Goal: Transaction & Acquisition: Purchase product/service

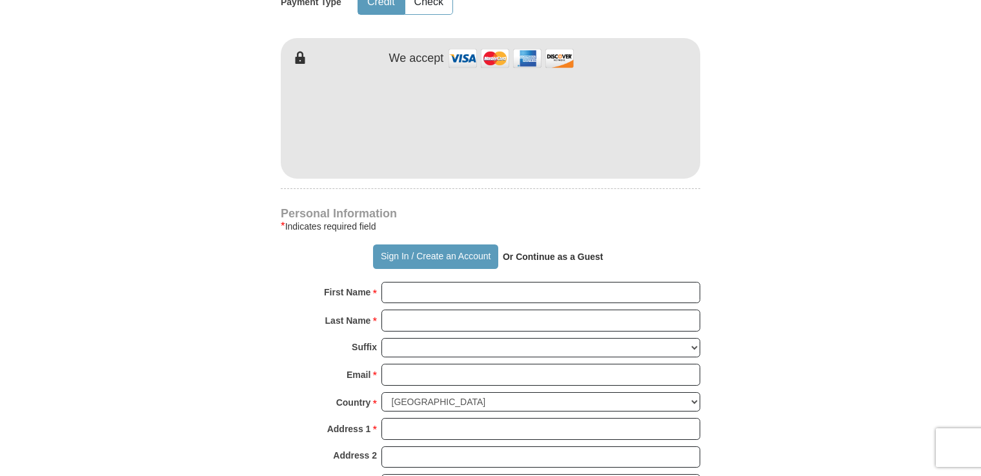
scroll to position [693, 0]
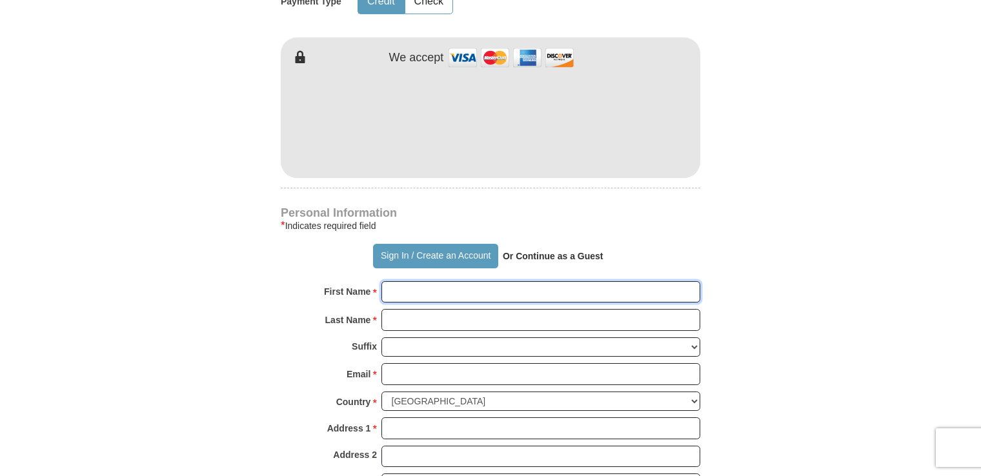
click at [419, 298] on input "First Name *" at bounding box center [541, 292] width 319 height 22
type input "[PERSON_NAME]"
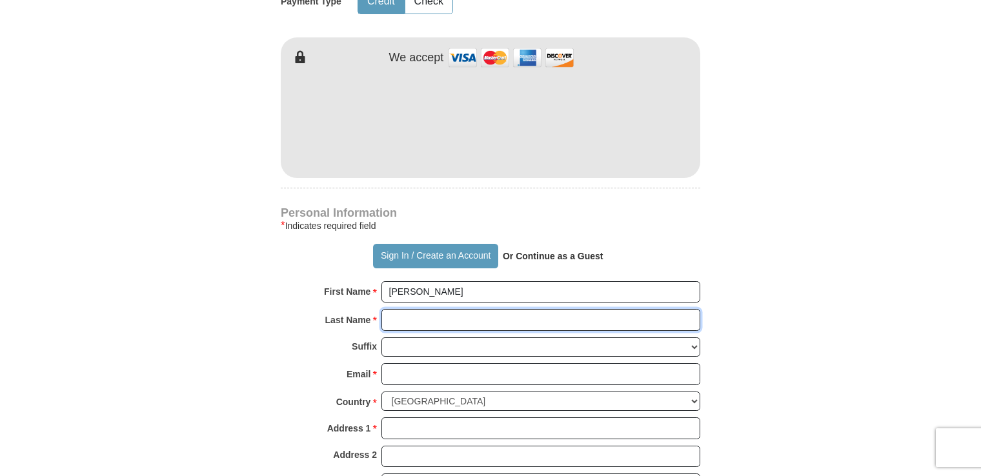
type input "[PERSON_NAME]"
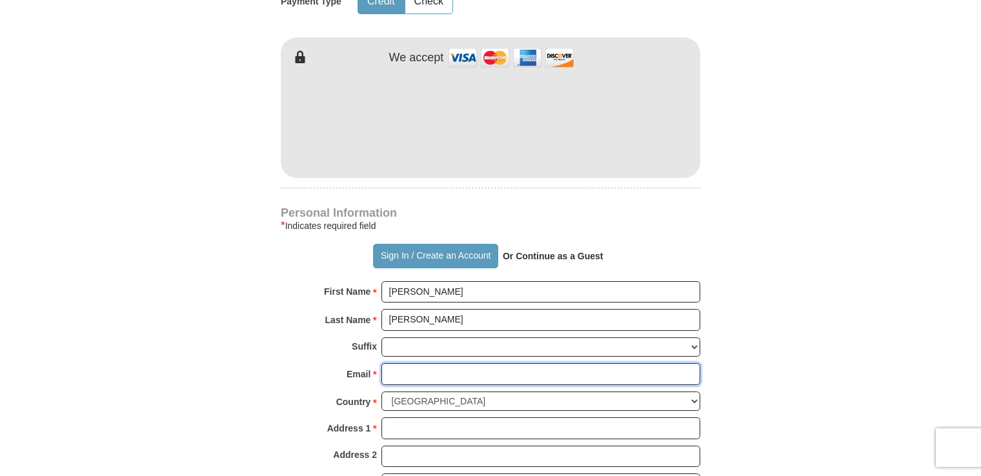
type input "[PERSON_NAME][EMAIL_ADDRESS][DOMAIN_NAME]"
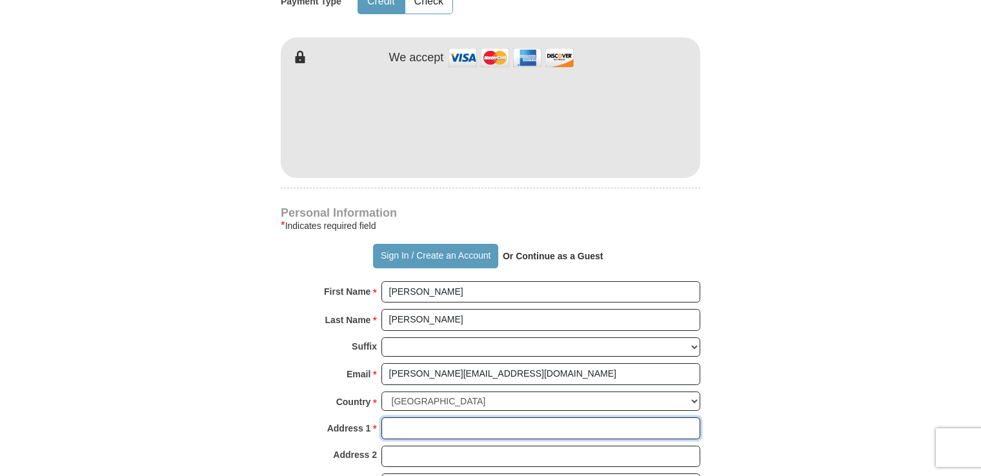
type input "[STREET_ADDRESS]"
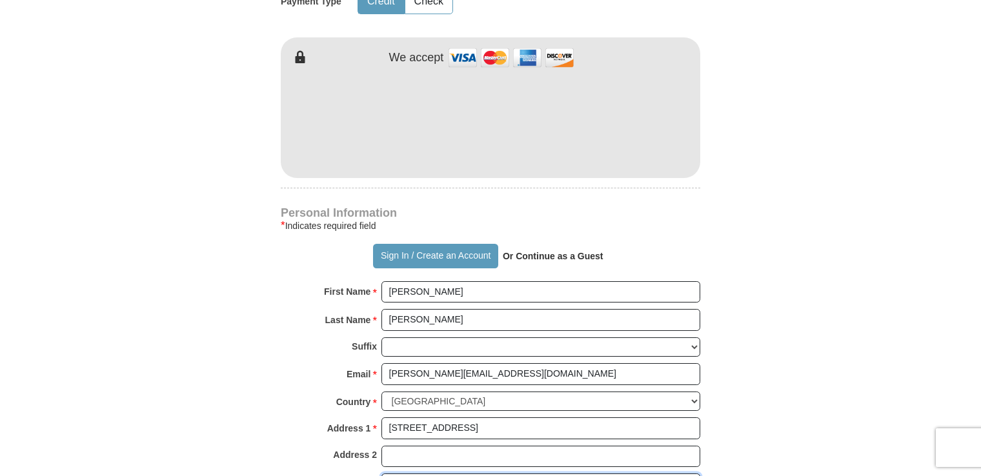
type input "Orlando"
select select "FL"
type input "32808"
type input "4073407258"
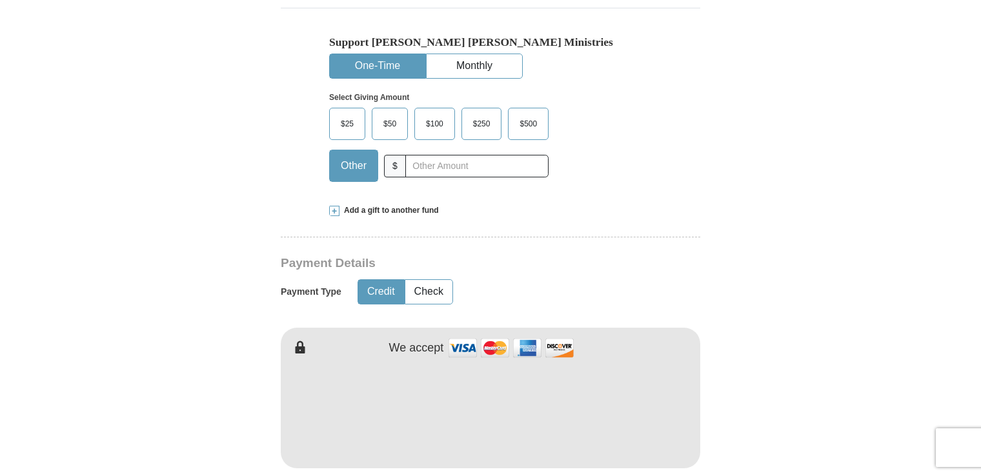
scroll to position [400, 0]
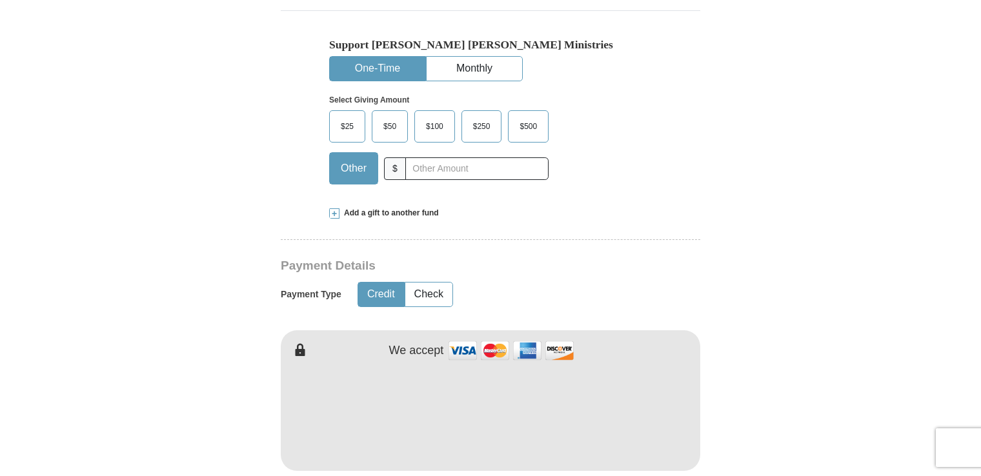
click at [434, 126] on span "$100" at bounding box center [435, 126] width 30 height 19
click at [0, 0] on input "$100" at bounding box center [0, 0] width 0 height 0
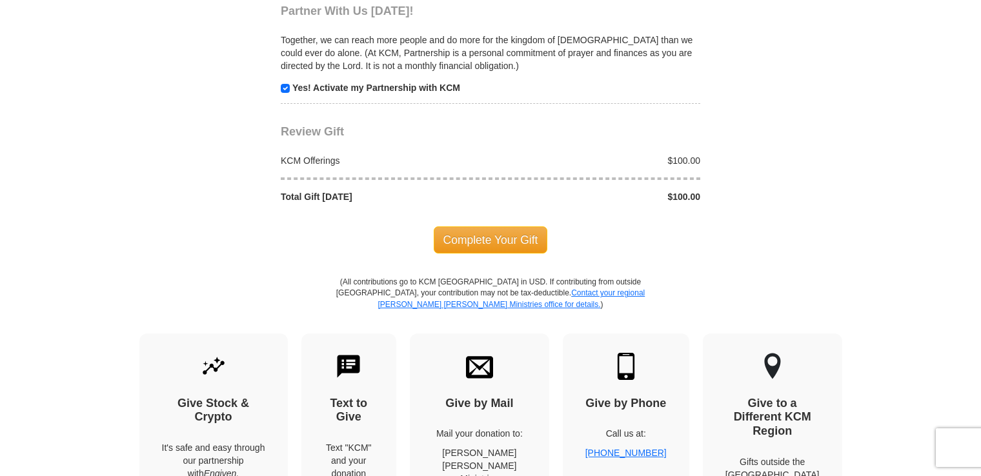
scroll to position [1303, 0]
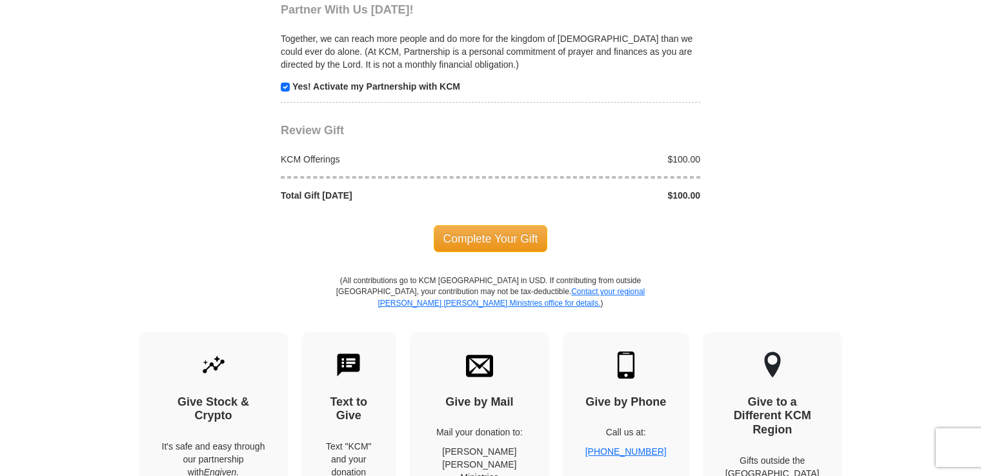
click at [494, 240] on span "Complete Your Gift" at bounding box center [491, 238] width 114 height 27
